Goal: Task Accomplishment & Management: Manage account settings

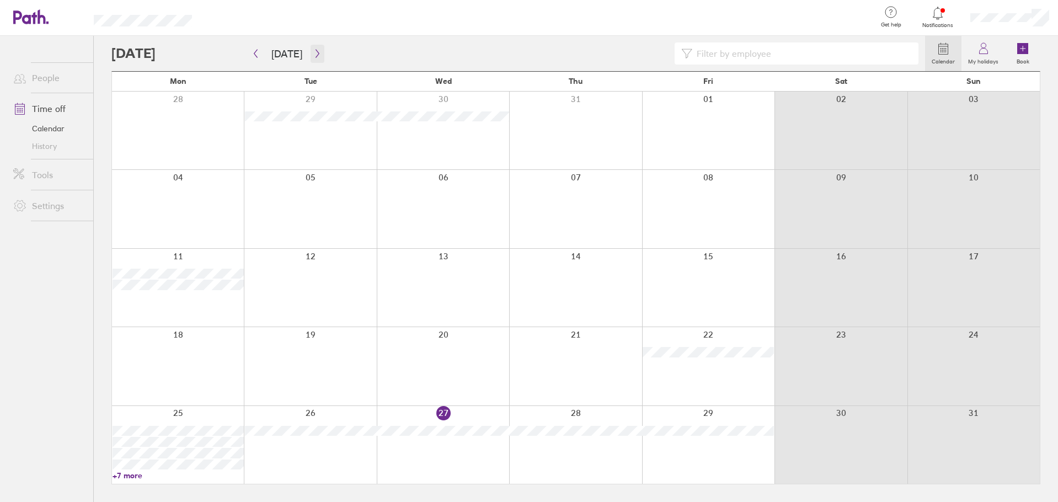
click at [313, 57] on icon "button" at bounding box center [317, 53] width 8 height 9
click at [974, 55] on link "My holidays" at bounding box center [983, 53] width 44 height 35
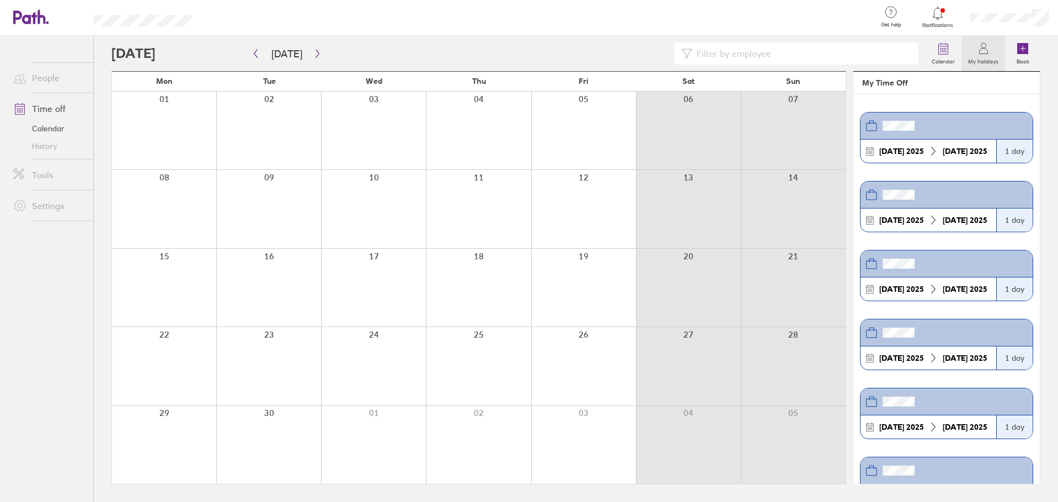
click at [54, 109] on link "Time off" at bounding box center [48, 109] width 89 height 22
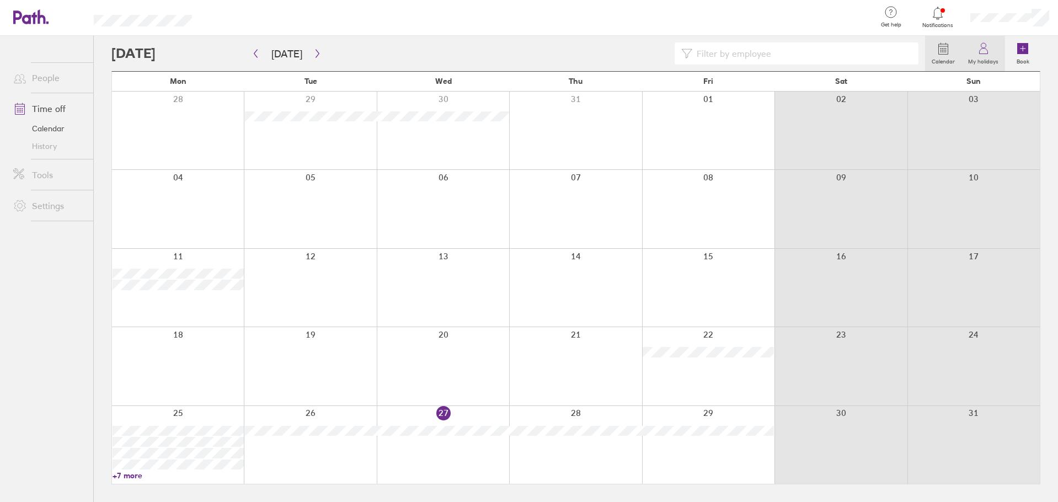
click at [998, 47] on link "My holidays" at bounding box center [983, 53] width 44 height 35
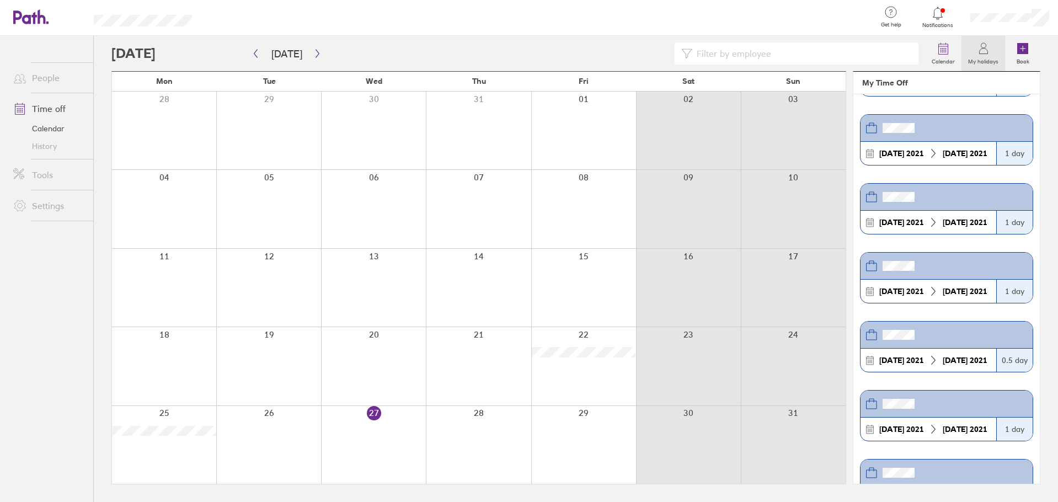
scroll to position [4524, 0]
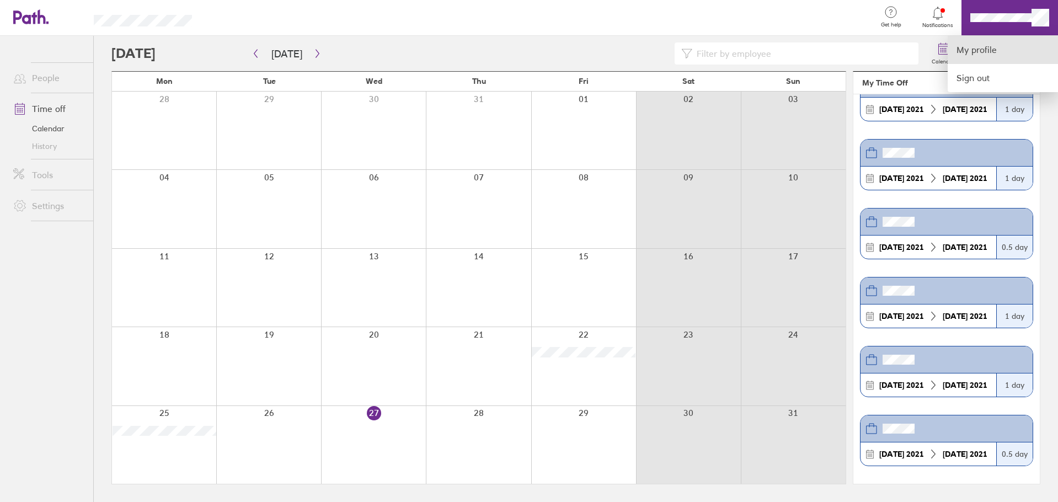
click at [983, 51] on link "My profile" at bounding box center [1003, 50] width 110 height 28
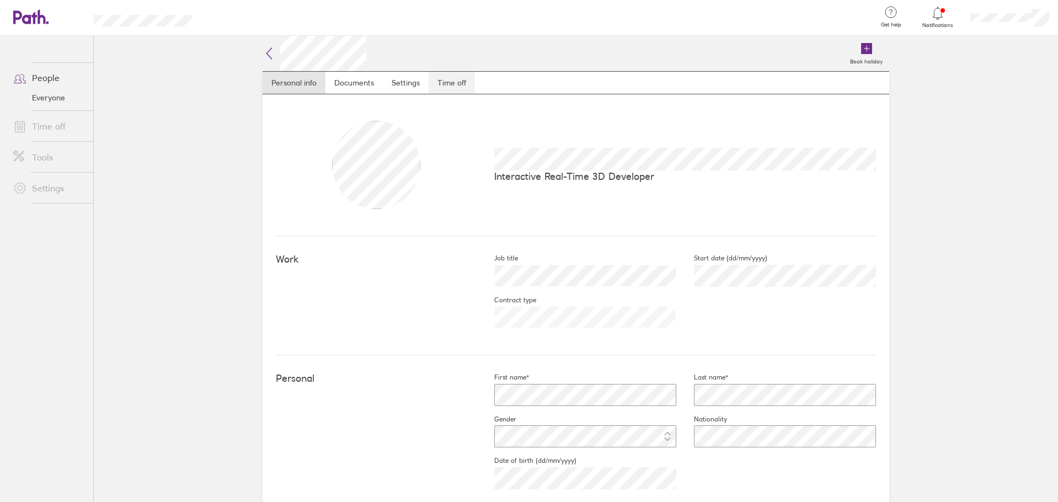
click at [440, 83] on link "Time off" at bounding box center [452, 83] width 46 height 22
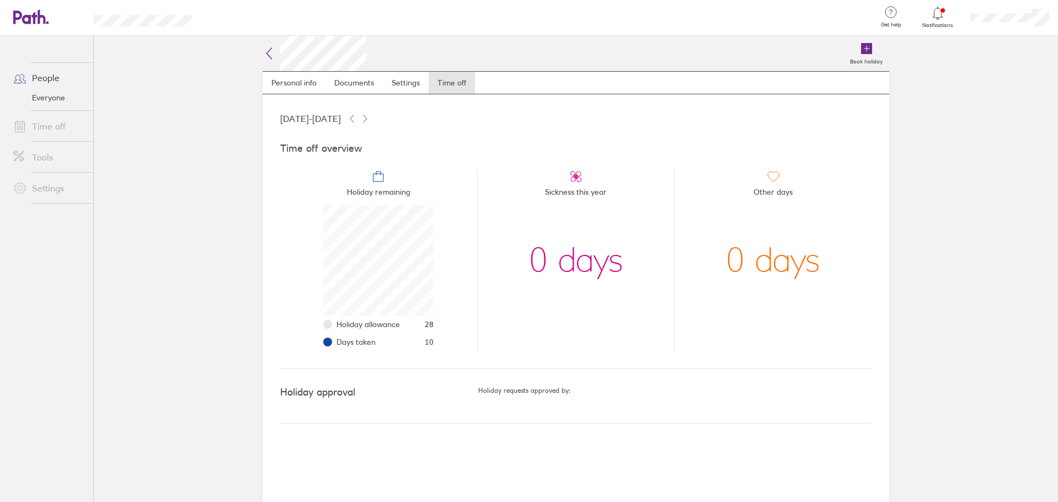
scroll to position [110, 110]
click at [265, 54] on icon at bounding box center [269, 53] width 13 height 13
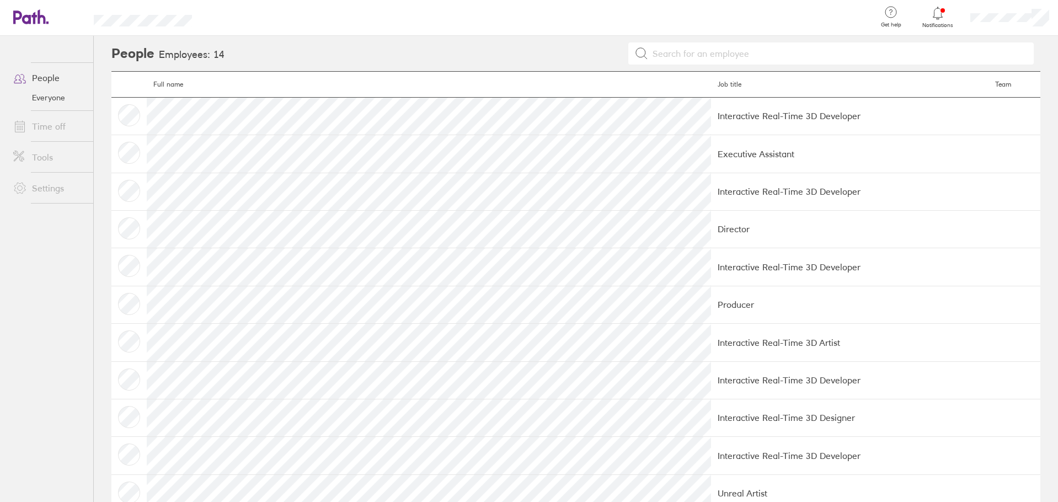
click at [43, 127] on link "Time off" at bounding box center [48, 126] width 89 height 22
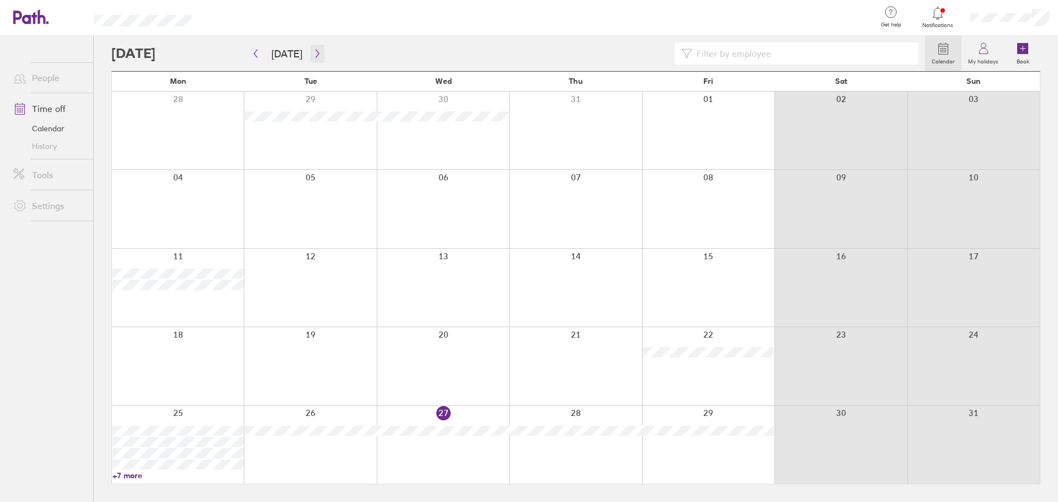
click at [313, 51] on icon "button" at bounding box center [317, 53] width 8 height 9
click at [220, 306] on div at bounding box center [178, 288] width 132 height 78
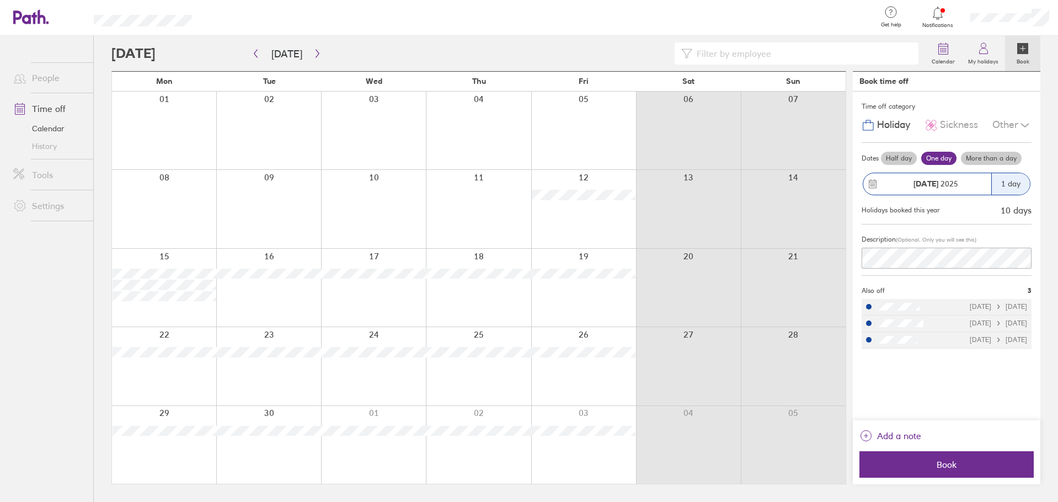
click at [148, 439] on div at bounding box center [164, 445] width 104 height 78
click at [1004, 157] on label "More than a day" at bounding box center [991, 158] width 61 height 13
click at [0, 0] on input "More than a day" at bounding box center [0, 0] width 0 height 0
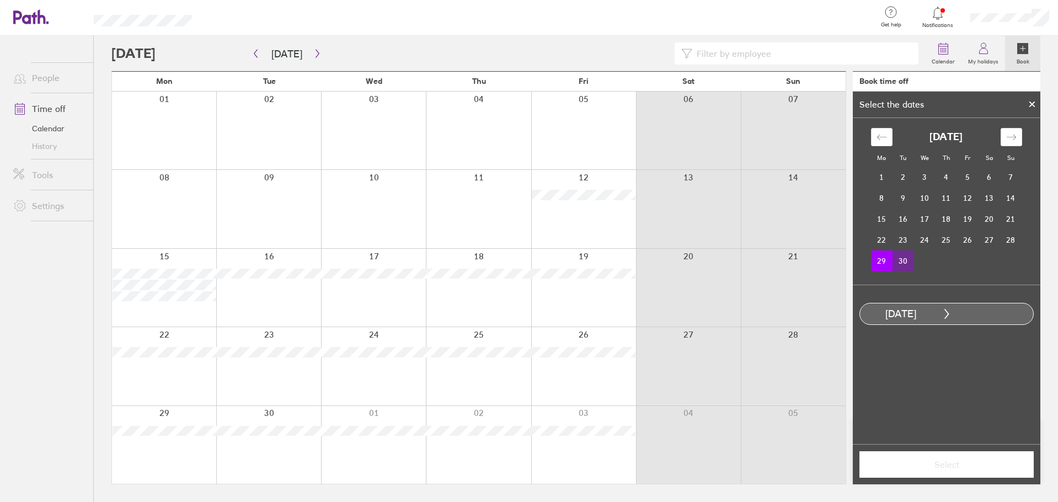
click at [907, 263] on td "30" at bounding box center [903, 260] width 22 height 21
click at [1029, 105] on icon at bounding box center [1032, 104] width 8 height 7
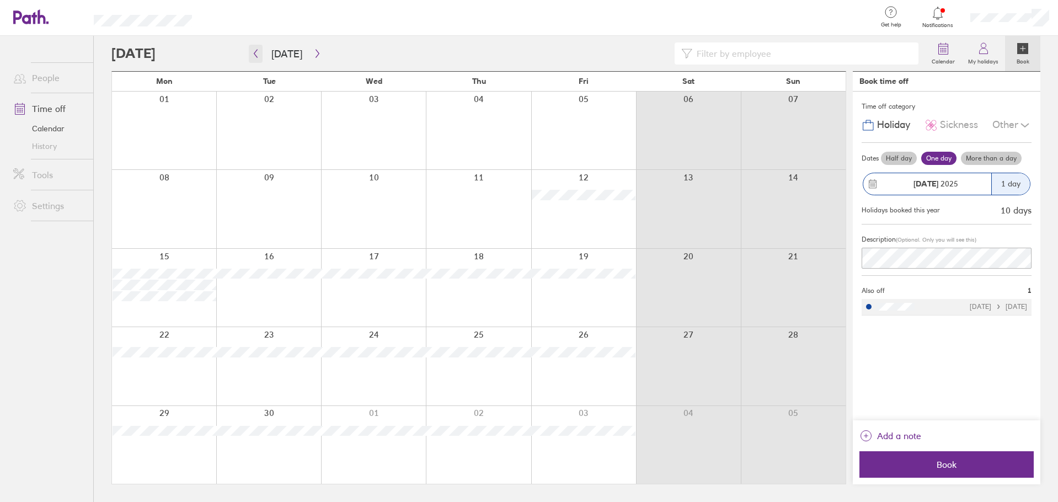
click at [258, 56] on icon "button" at bounding box center [256, 53] width 8 height 9
click at [321, 52] on div at bounding box center [518, 53] width 814 height 22
click at [317, 52] on icon "button" at bounding box center [317, 53] width 8 height 9
click at [170, 336] on div at bounding box center [164, 366] width 104 height 78
click at [974, 158] on label "More than a day" at bounding box center [991, 158] width 61 height 13
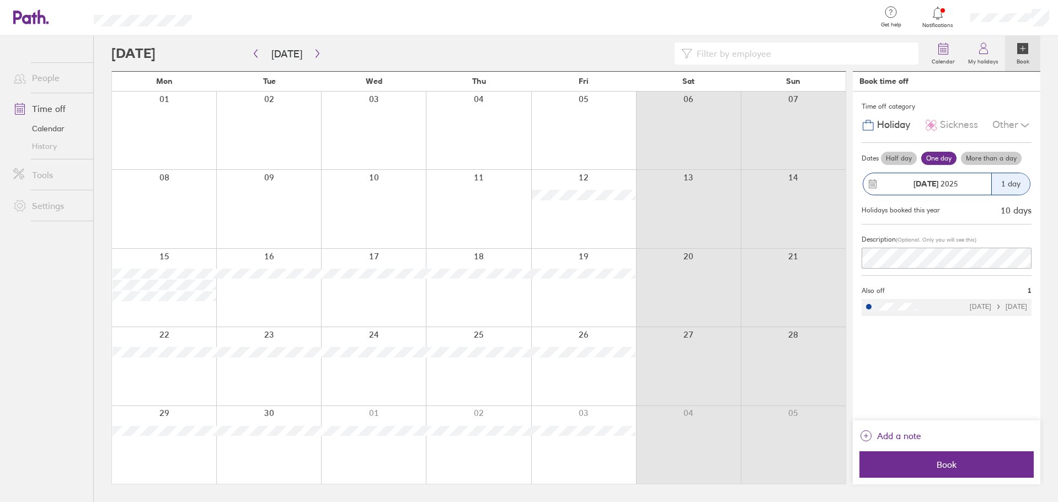
click at [0, 0] on input "More than a day" at bounding box center [0, 0] width 0 height 0
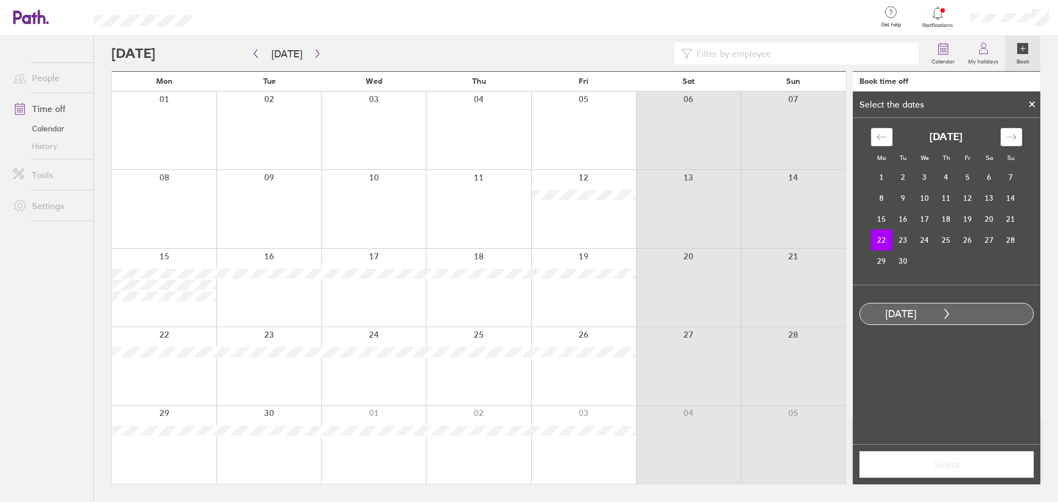
click at [147, 359] on div at bounding box center [164, 366] width 104 height 78
click at [583, 359] on div at bounding box center [583, 366] width 105 height 78
click at [907, 238] on td "23" at bounding box center [903, 239] width 22 height 21
click at [921, 242] on td "24" at bounding box center [925, 239] width 22 height 21
click at [879, 242] on td "22" at bounding box center [882, 239] width 22 height 21
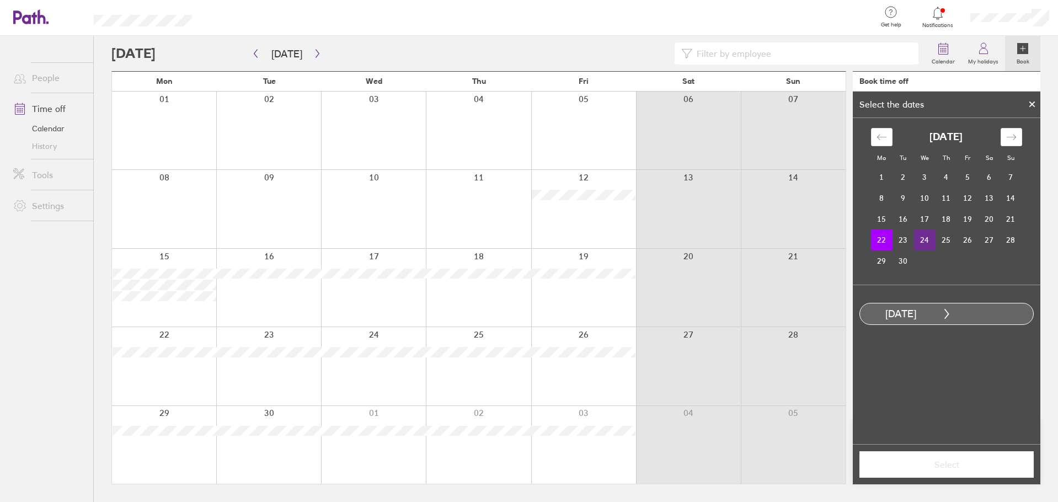
click at [923, 236] on td "24" at bounding box center [925, 239] width 22 height 21
click at [945, 241] on td "25" at bounding box center [946, 239] width 22 height 21
click at [875, 239] on td "22" at bounding box center [882, 239] width 22 height 21
click at [942, 236] on td "25" at bounding box center [946, 239] width 22 height 21
click at [957, 240] on td "26" at bounding box center [968, 239] width 22 height 21
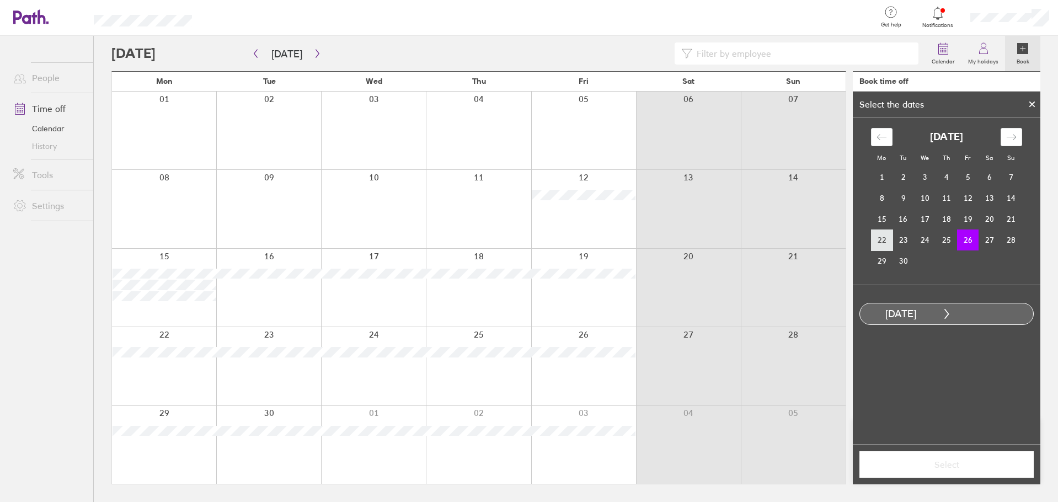
click at [876, 238] on td "22" at bounding box center [882, 239] width 22 height 21
click at [964, 239] on td "26" at bounding box center [968, 239] width 22 height 21
click at [941, 460] on span "Select" at bounding box center [946, 464] width 159 height 10
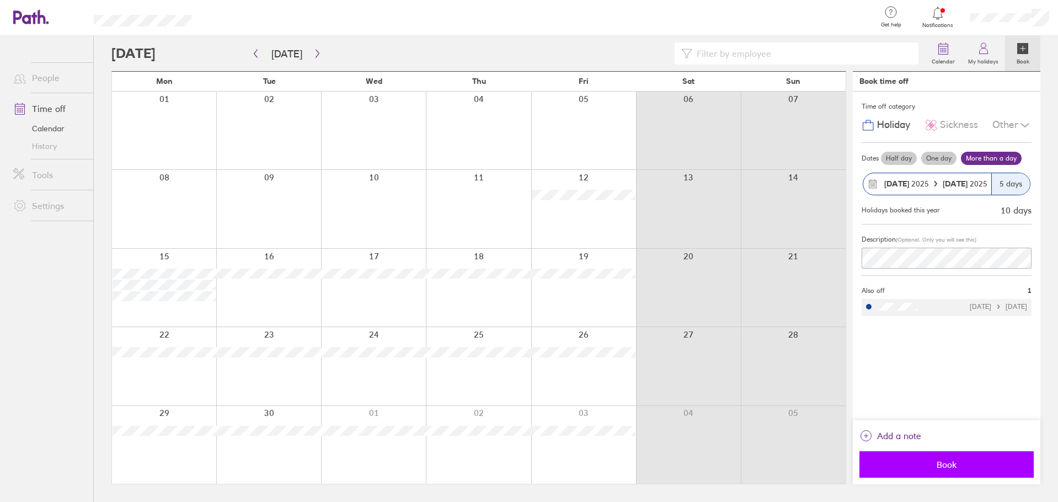
click at [944, 461] on span "Book" at bounding box center [946, 464] width 159 height 10
